Goal: Information Seeking & Learning: Learn about a topic

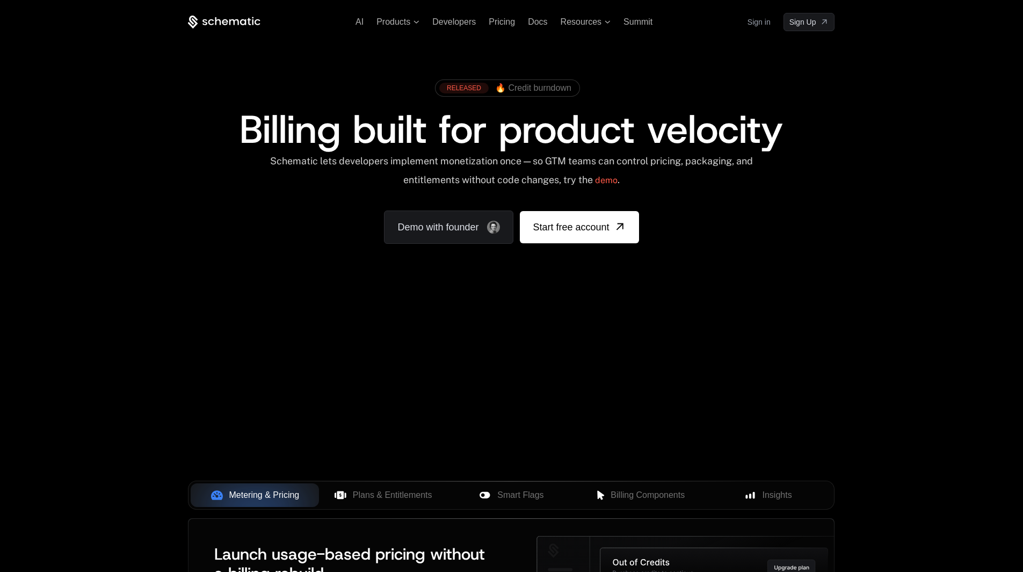
click at [460, 334] on div "Your browser does not support the video tag." at bounding box center [511, 317] width 698 height 452
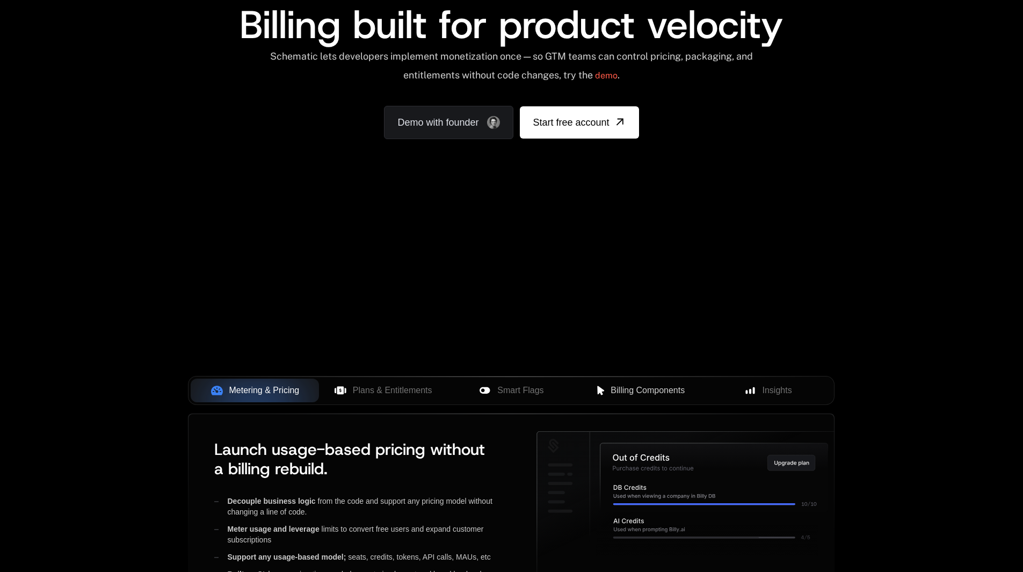
scroll to position [107, 0]
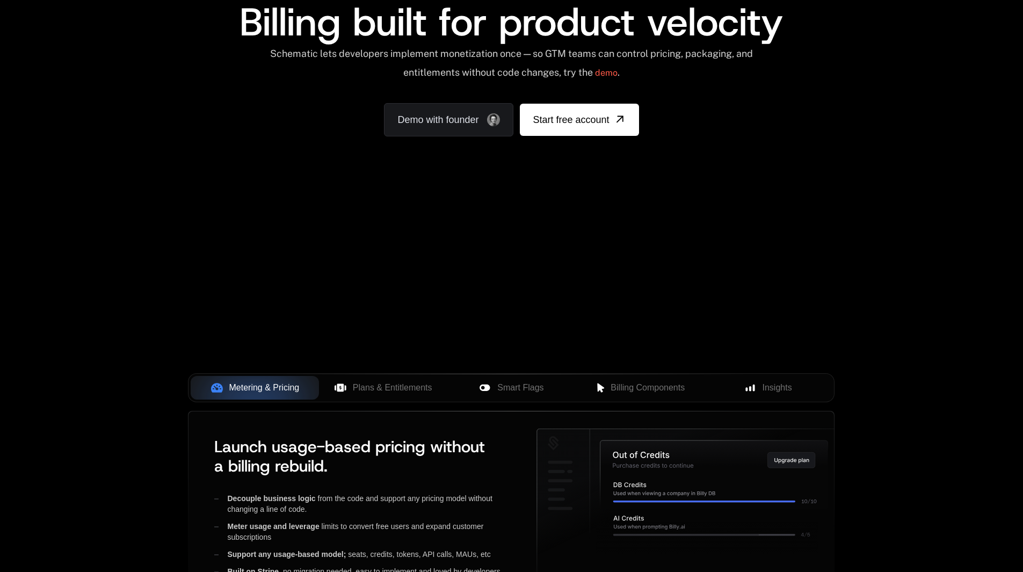
click at [561, 280] on div "Your browser does not support the video tag." at bounding box center [511, 209] width 698 height 452
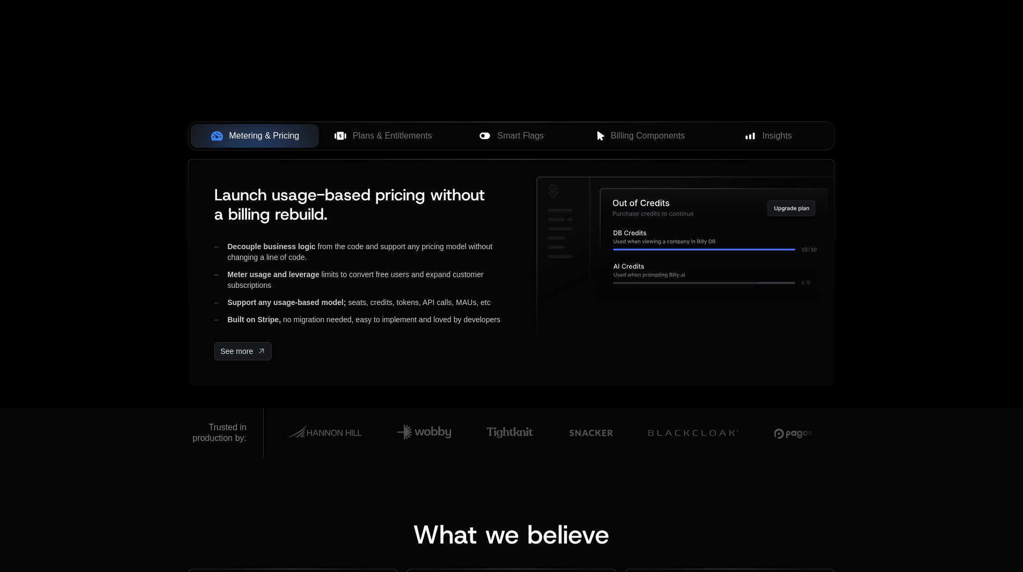
scroll to position [376, 0]
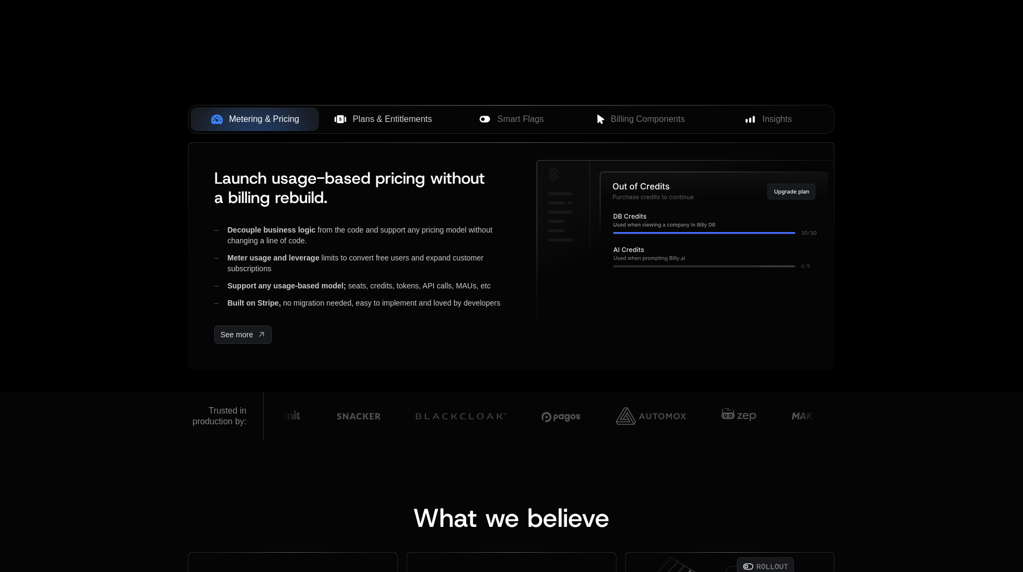
click at [362, 112] on button "Plans & Entitlements" at bounding box center [383, 119] width 128 height 24
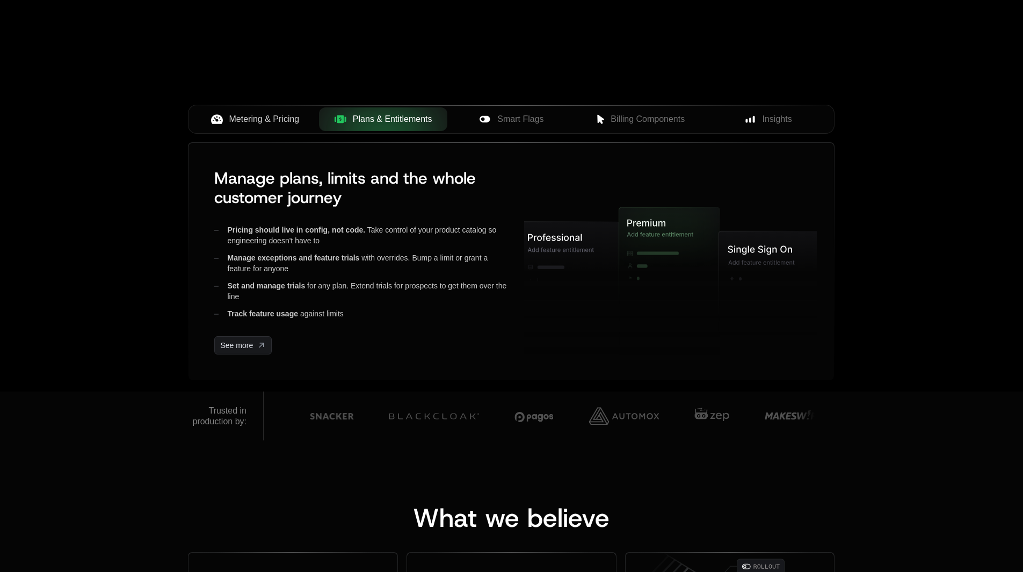
click at [274, 121] on span "Metering & Pricing" at bounding box center [264, 119] width 70 height 13
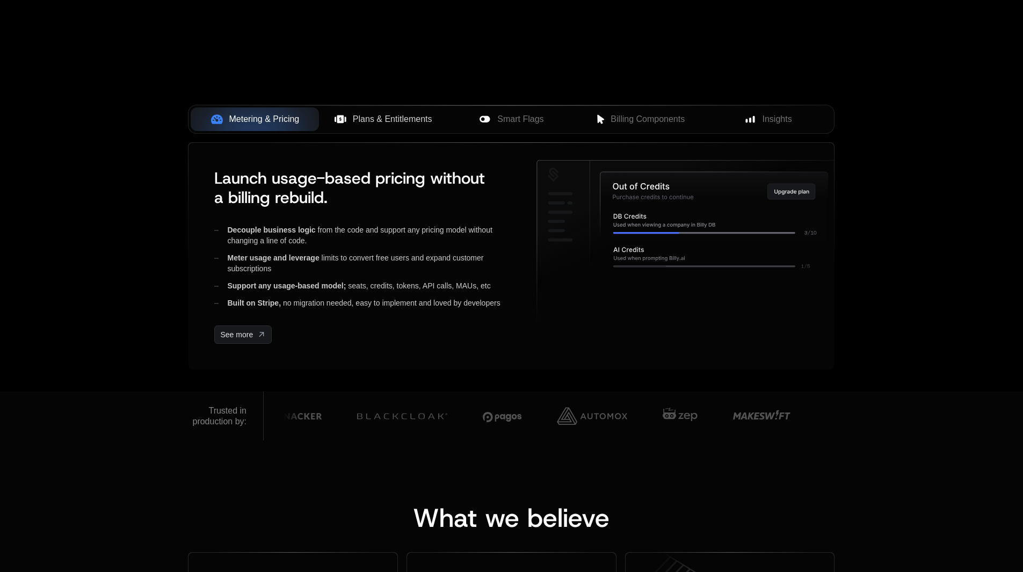
click at [381, 118] on span "Plans & Entitlements" at bounding box center [392, 119] width 79 height 13
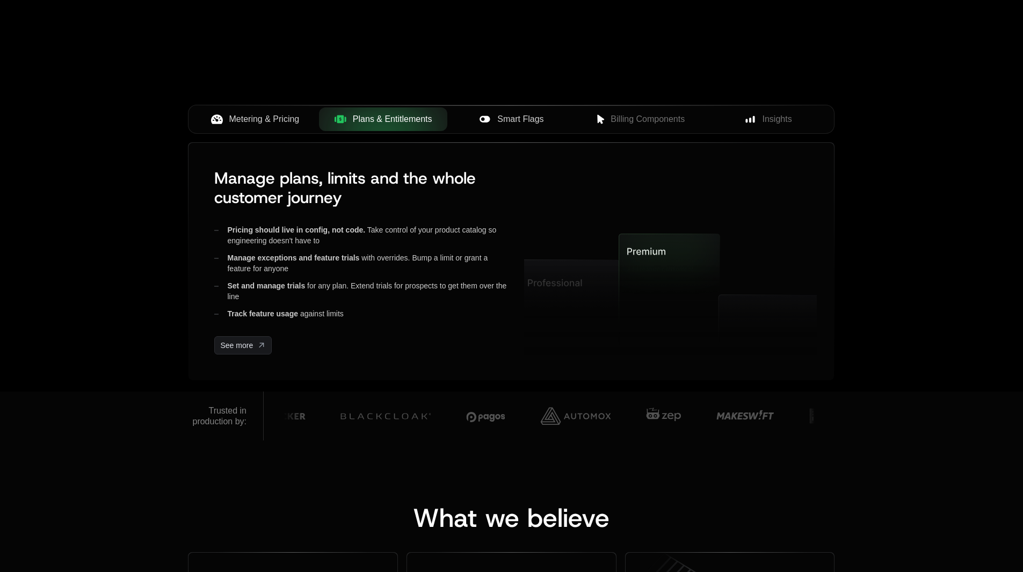
click at [500, 120] on span "Smart Flags" at bounding box center [520, 119] width 46 height 13
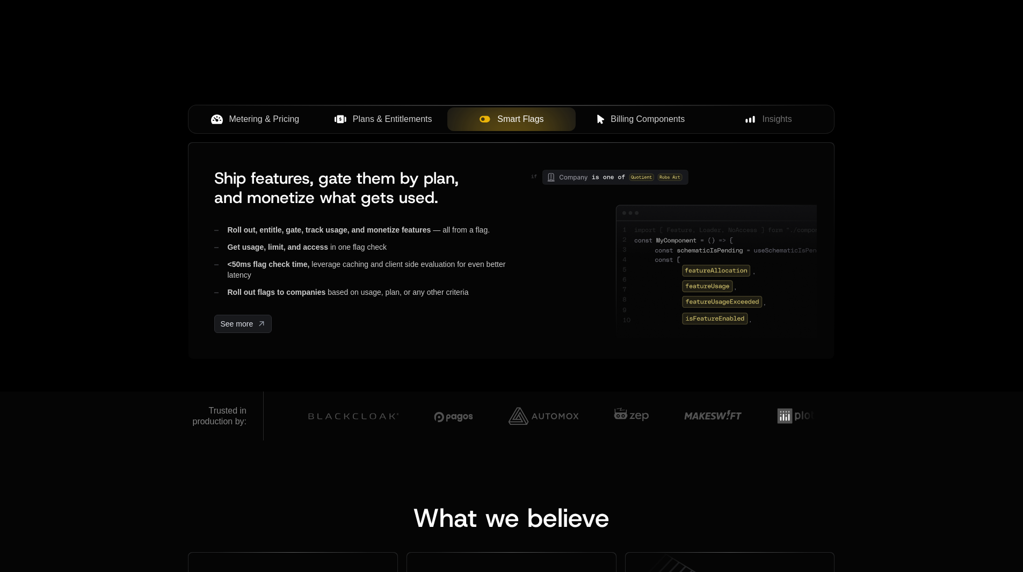
click at [640, 119] on span "Billing Components" at bounding box center [648, 119] width 74 height 13
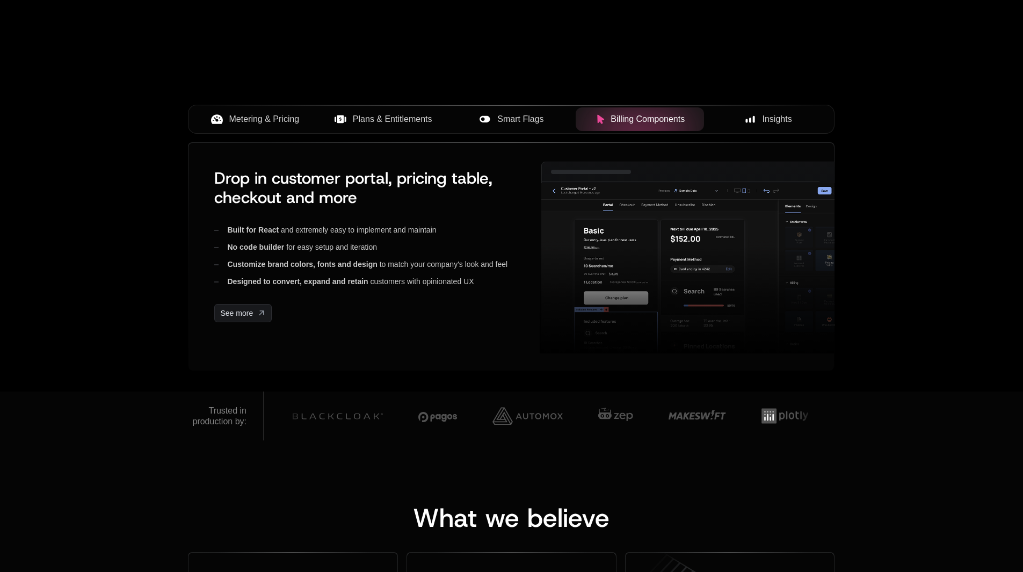
click at [774, 125] on span "Insights" at bounding box center [778, 119] width 30 height 13
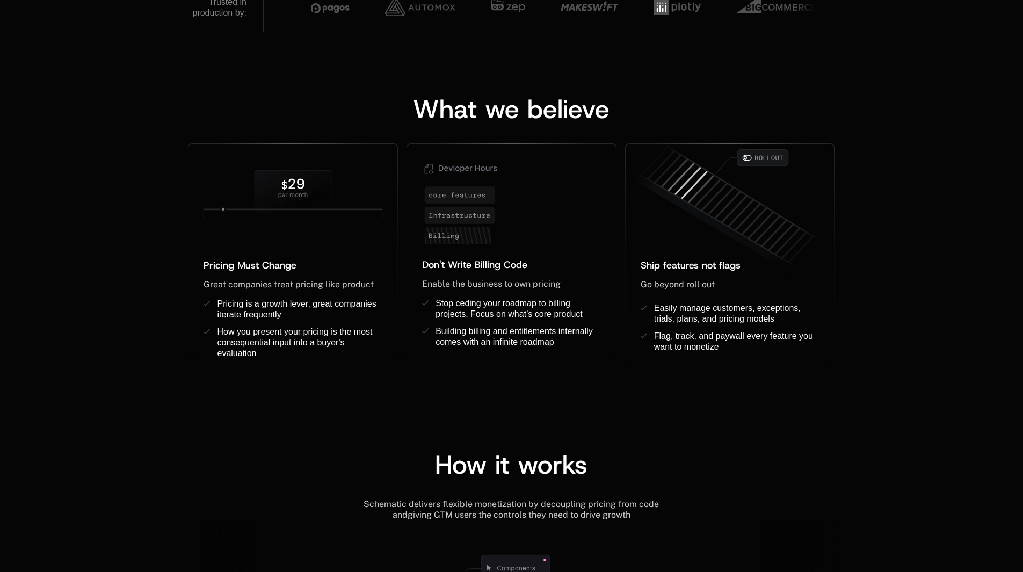
scroll to position [806, 0]
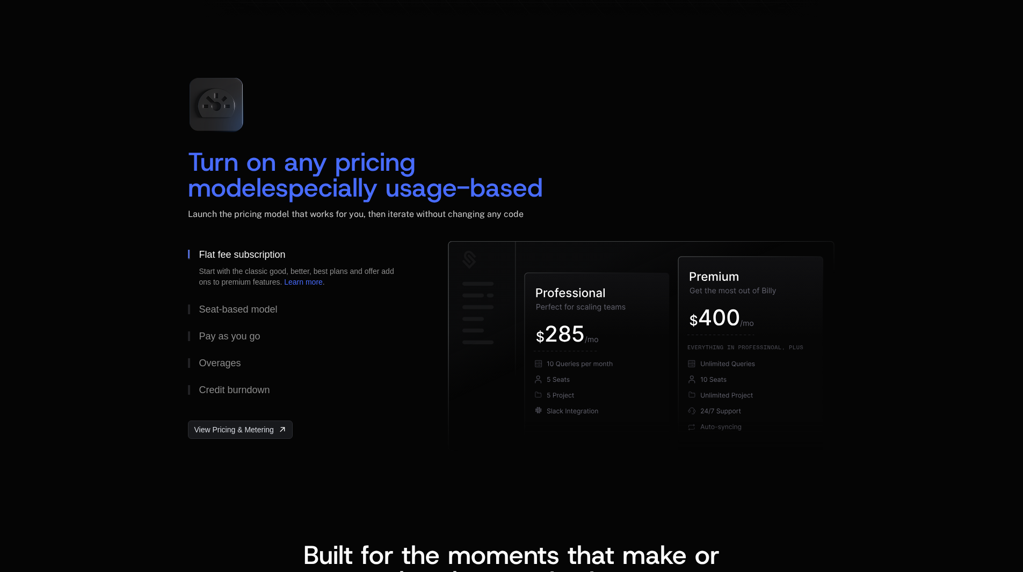
scroll to position [1665, 0]
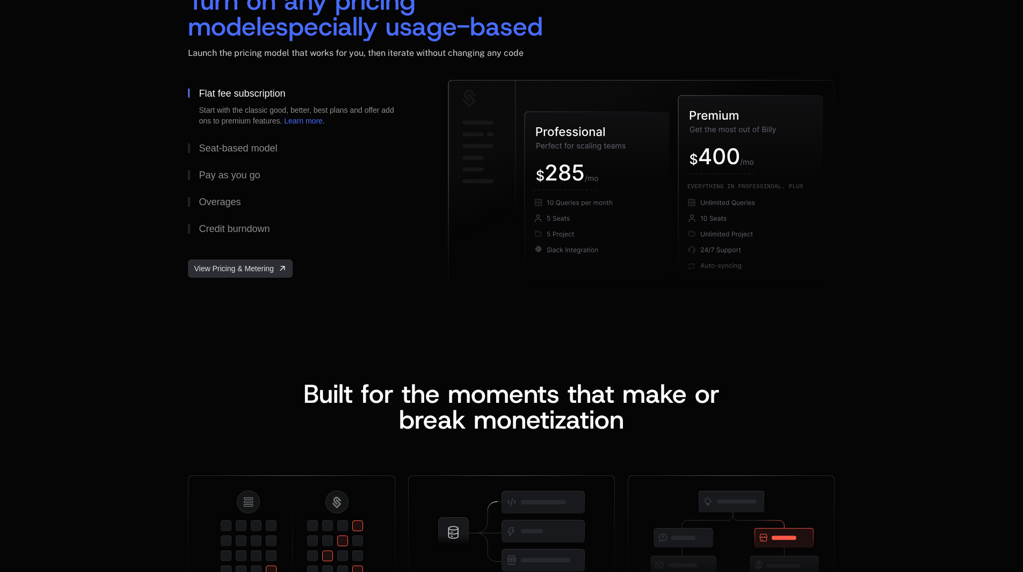
click at [255, 271] on span "View Pricing & Metering" at bounding box center [233, 268] width 79 height 11
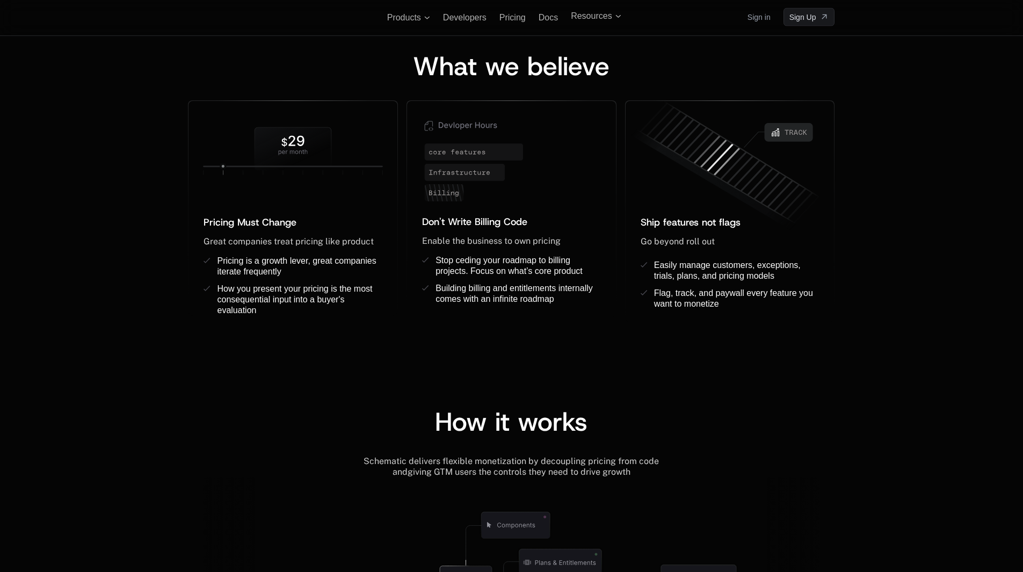
scroll to position [752, 0]
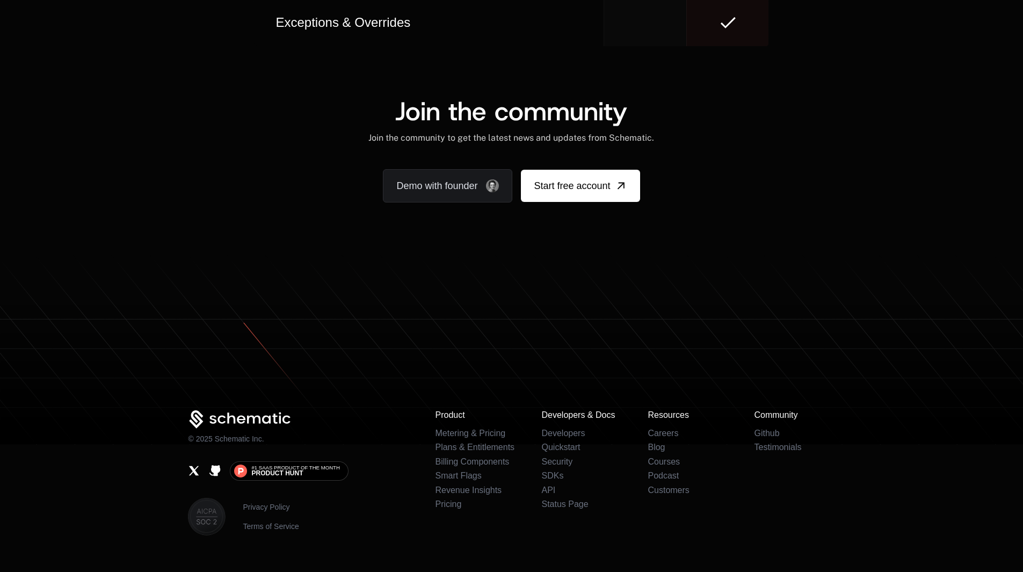
scroll to position [6495, 0]
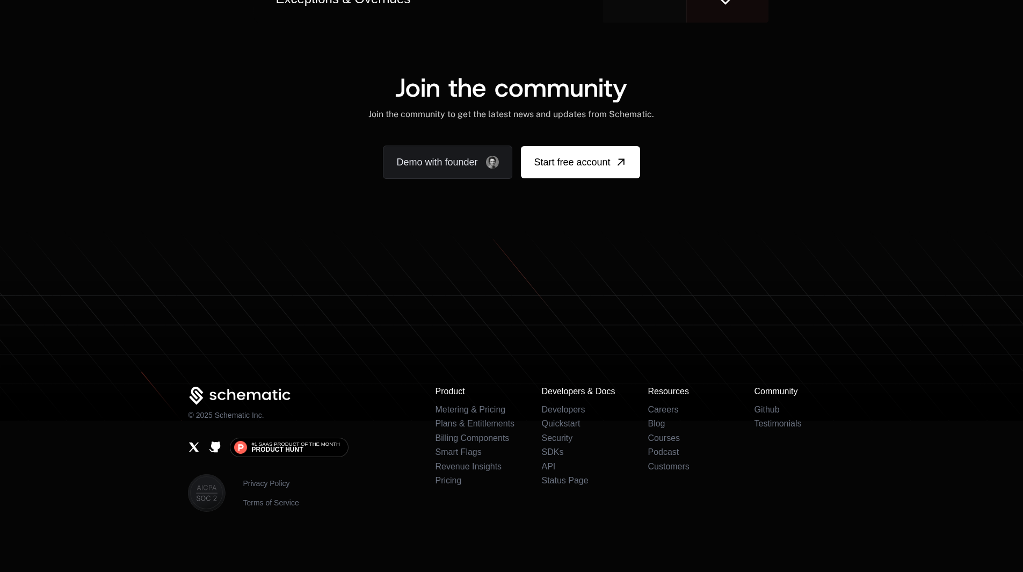
scroll to position [6611, 0]
